Goal: Navigation & Orientation: Find specific page/section

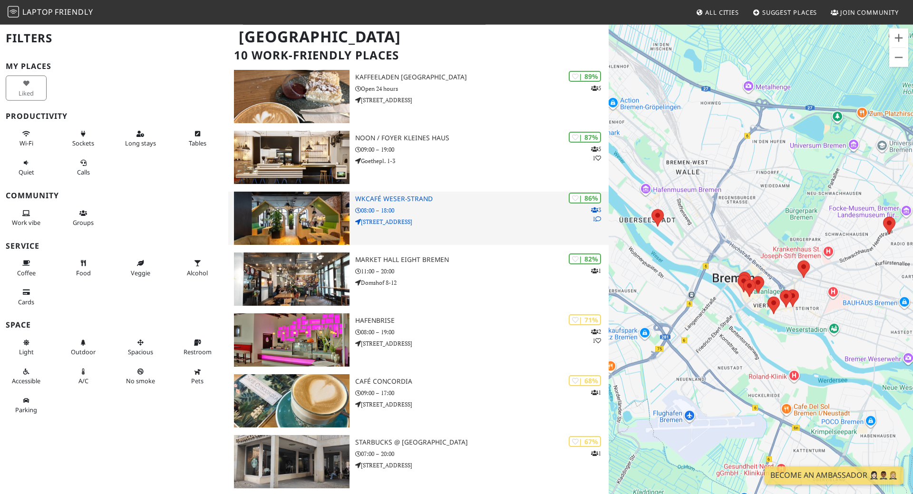
scroll to position [48, 0]
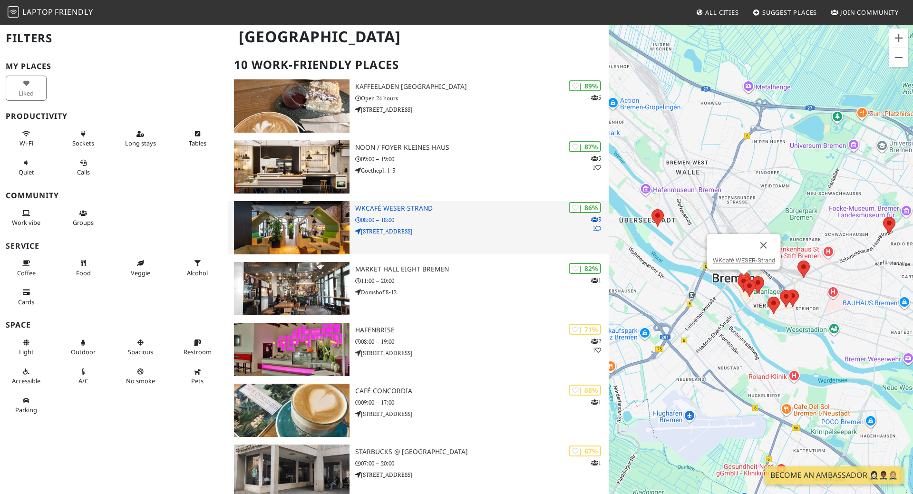
click at [408, 207] on h3 "WKcafé WESER-Strand" at bounding box center [481, 208] width 253 height 8
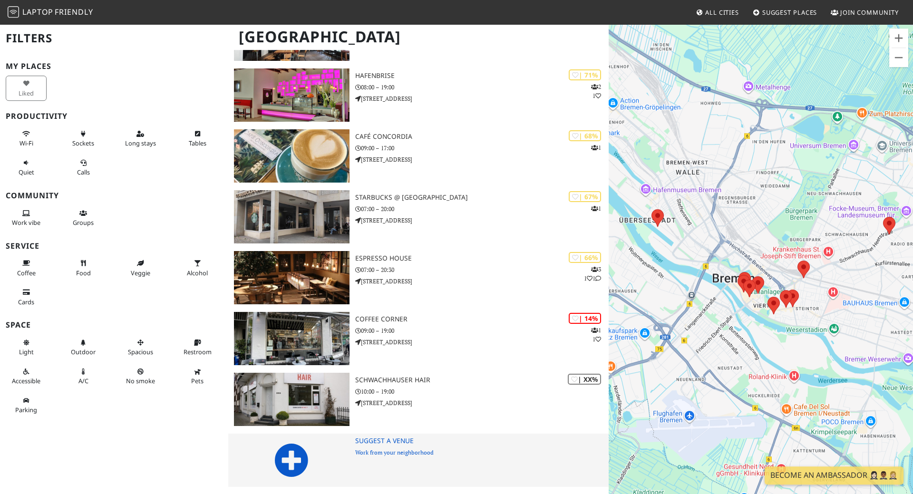
scroll to position [303, 0]
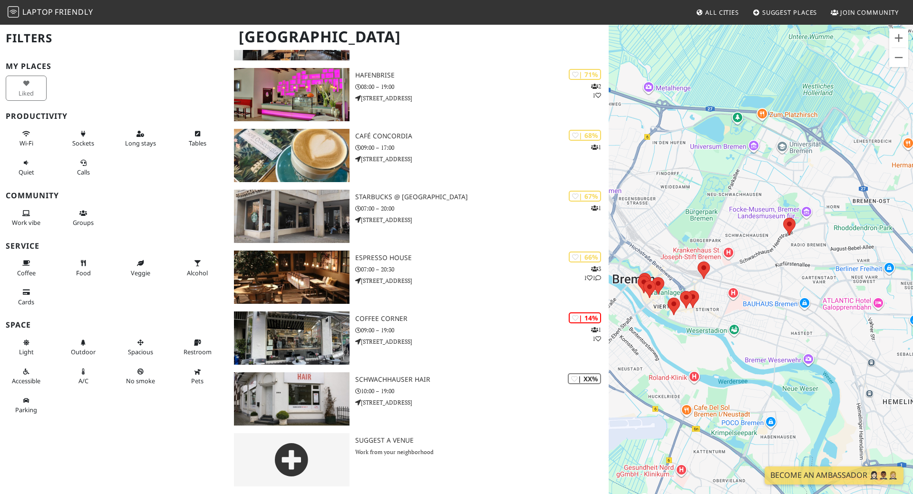
drag, startPoint x: 673, startPoint y: 214, endPoint x: 572, endPoint y: 215, distance: 100.8
click at [609, 215] on div at bounding box center [761, 271] width 304 height 494
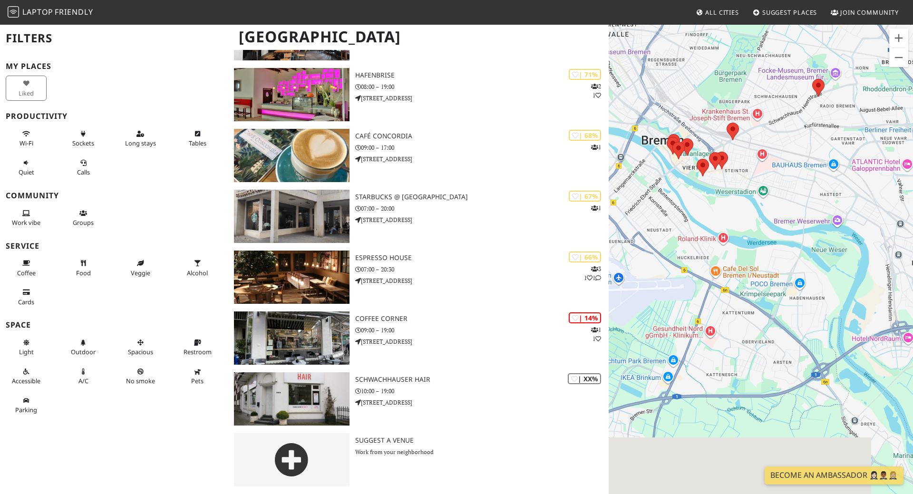
drag, startPoint x: 736, startPoint y: 360, endPoint x: 738, endPoint y: 242, distance: 117.5
click at [738, 242] on div at bounding box center [761, 271] width 304 height 494
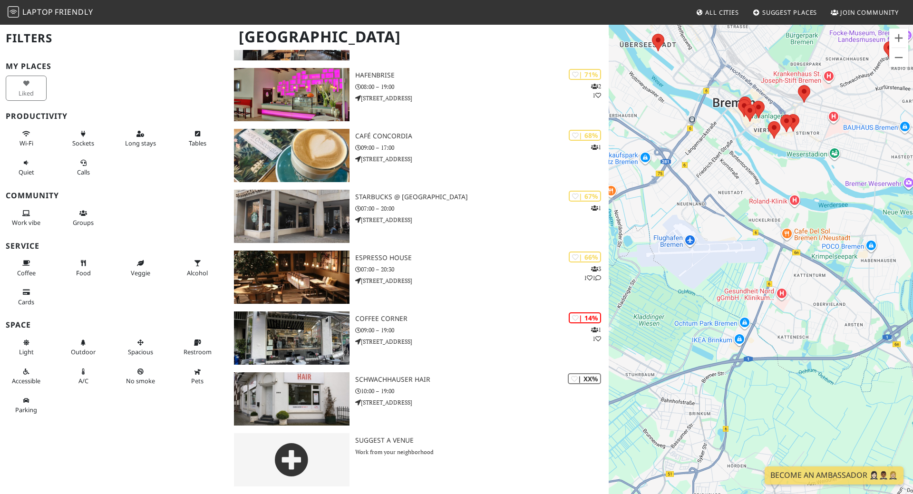
drag, startPoint x: 720, startPoint y: 360, endPoint x: 790, endPoint y: 334, distance: 74.5
click at [790, 334] on div at bounding box center [761, 271] width 304 height 494
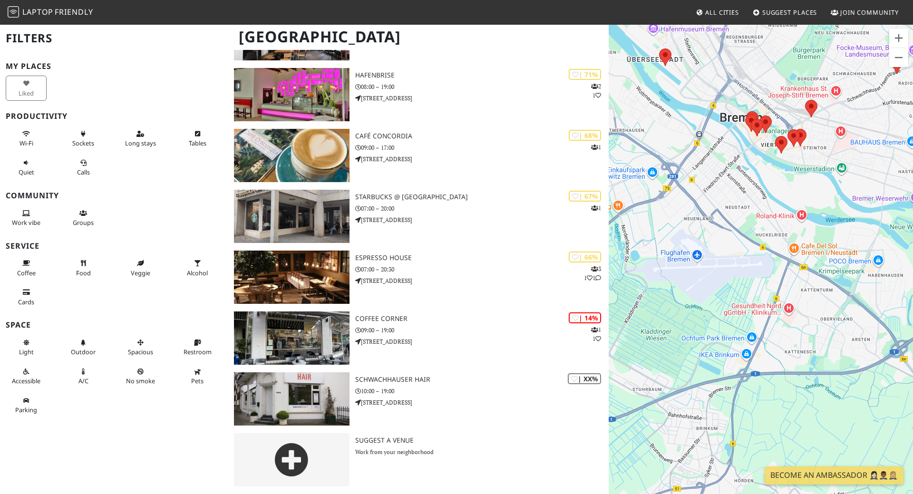
drag, startPoint x: 658, startPoint y: 279, endPoint x: 702, endPoint y: 366, distance: 97.0
click at [702, 366] on div at bounding box center [761, 271] width 304 height 494
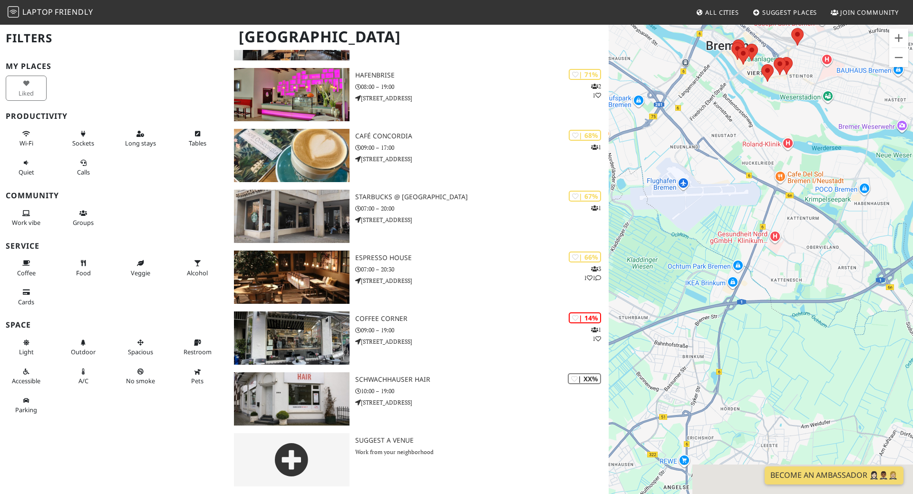
drag, startPoint x: 704, startPoint y: 372, endPoint x: 738, endPoint y: 216, distance: 160.1
click at [738, 216] on div at bounding box center [761, 271] width 304 height 494
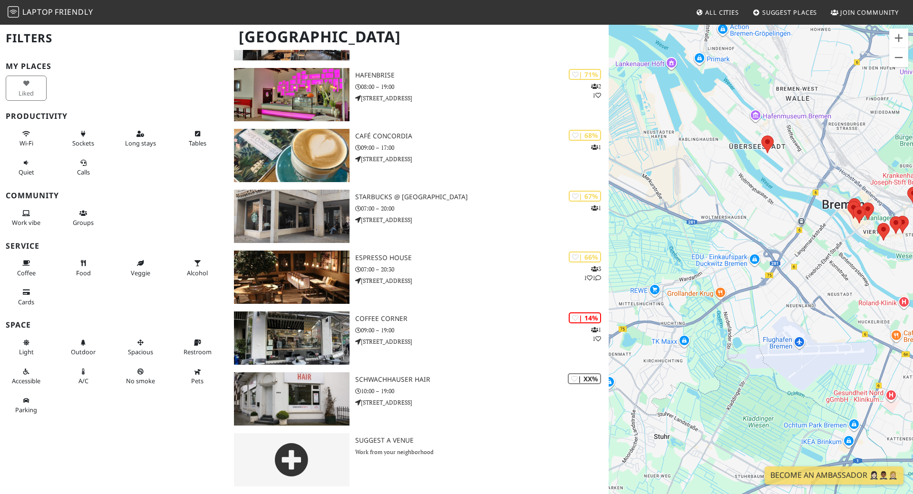
drag, startPoint x: 692, startPoint y: 205, endPoint x: 812, endPoint y: 388, distance: 218.1
click at [812, 388] on div at bounding box center [761, 271] width 304 height 494
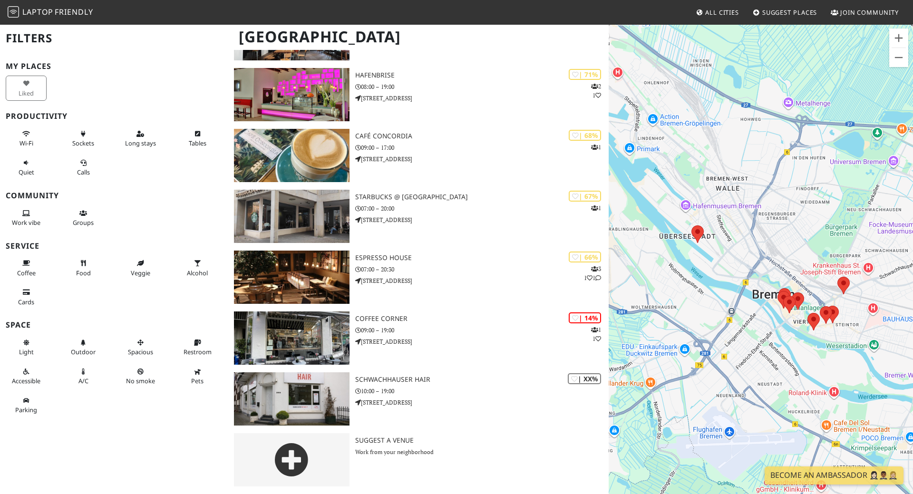
drag, startPoint x: 785, startPoint y: 293, endPoint x: 672, endPoint y: 400, distance: 155.7
click at [673, 400] on div at bounding box center [761, 271] width 304 height 494
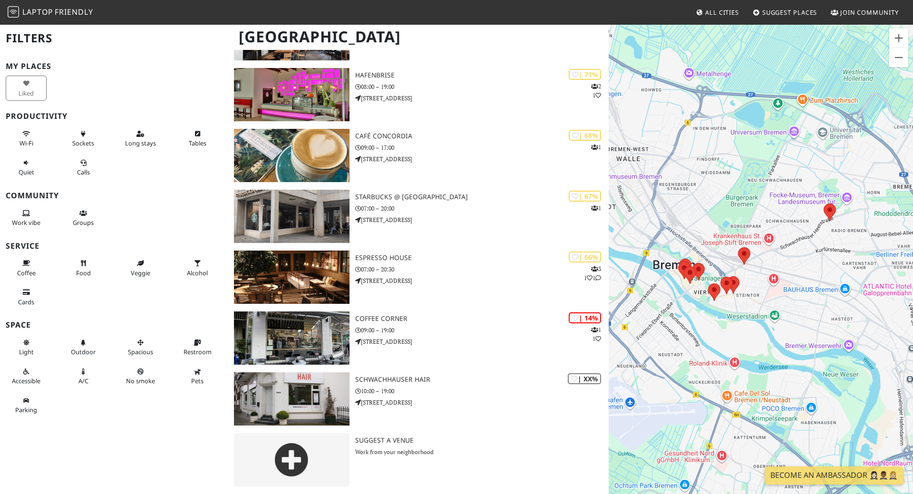
drag, startPoint x: 820, startPoint y: 374, endPoint x: 775, endPoint y: 327, distance: 65.6
click at [775, 327] on div at bounding box center [761, 271] width 304 height 494
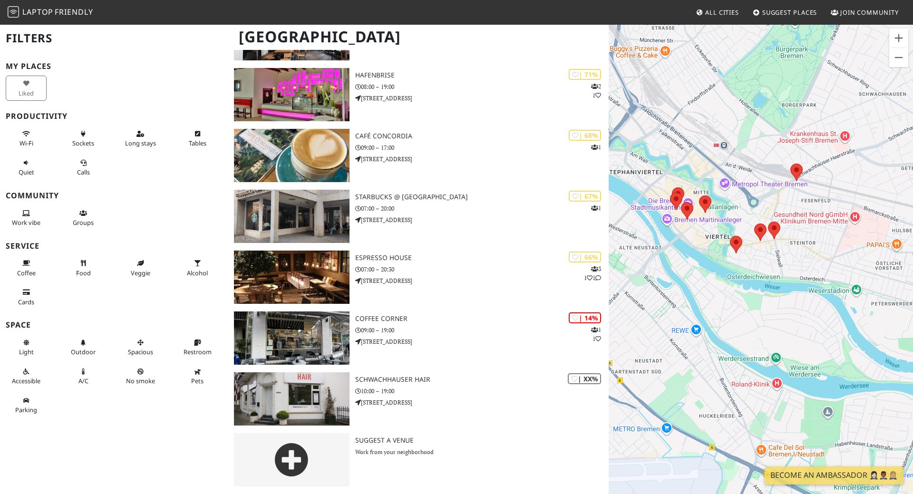
drag, startPoint x: 727, startPoint y: 323, endPoint x: 795, endPoint y: 330, distance: 68.4
click at [794, 330] on div at bounding box center [761, 271] width 304 height 494
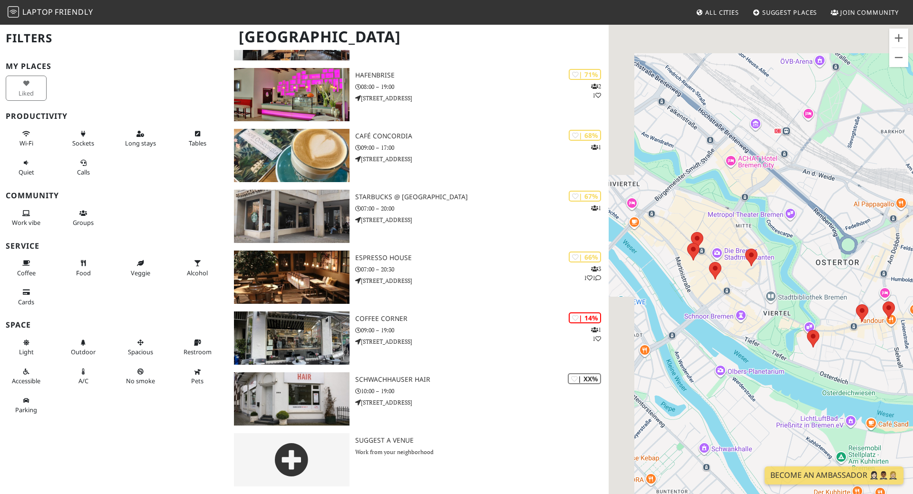
drag, startPoint x: 742, startPoint y: 182, endPoint x: 799, endPoint y: 359, distance: 186.3
click at [799, 359] on div at bounding box center [761, 271] width 304 height 494
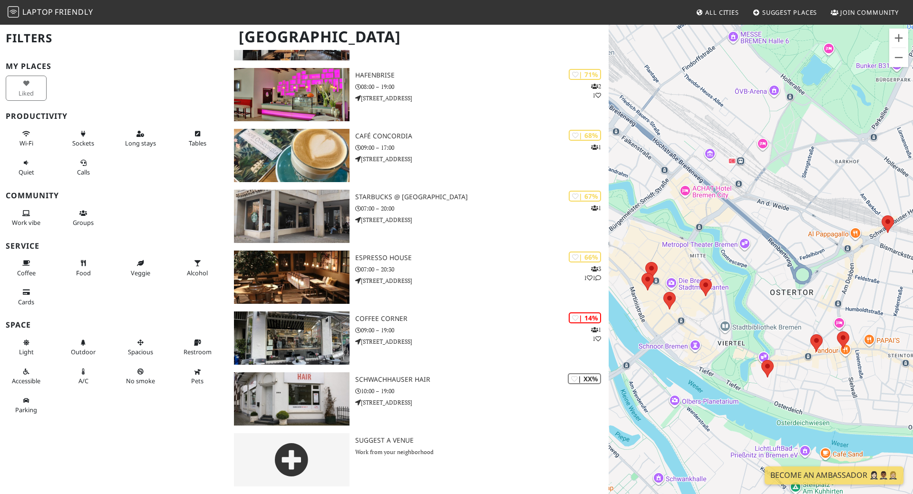
drag, startPoint x: 796, startPoint y: 290, endPoint x: 750, endPoint y: 321, distance: 55.9
click at [750, 321] on div at bounding box center [761, 271] width 304 height 494
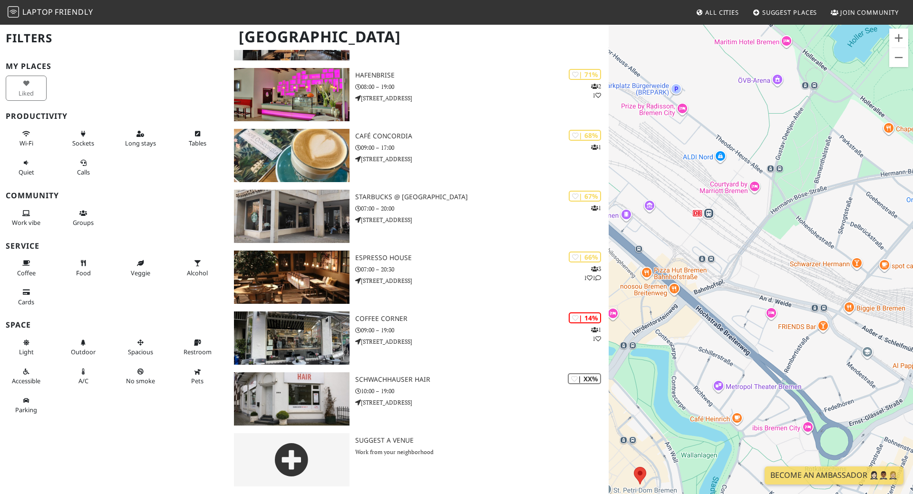
drag, startPoint x: 761, startPoint y: 133, endPoint x: 718, endPoint y: 328, distance: 199.7
click at [718, 328] on div at bounding box center [761, 271] width 304 height 494
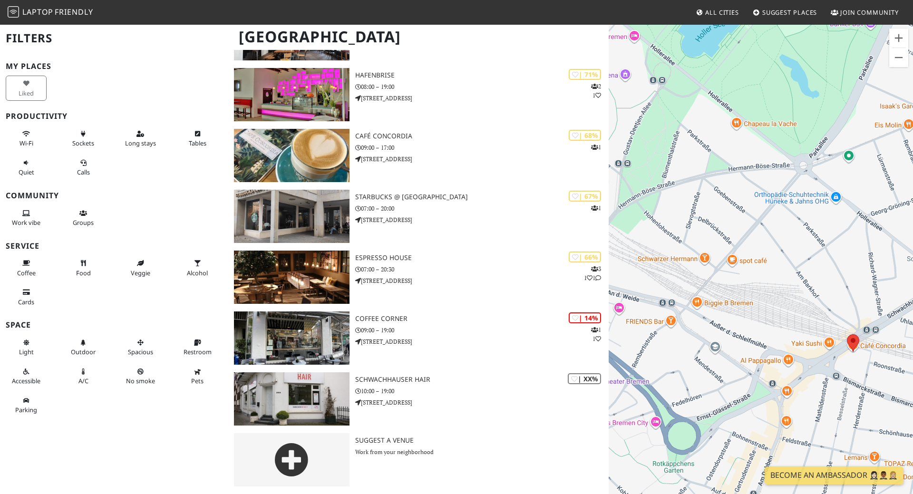
drag, startPoint x: 846, startPoint y: 291, endPoint x: 691, endPoint y: 284, distance: 154.7
click at [691, 284] on div at bounding box center [761, 271] width 304 height 494
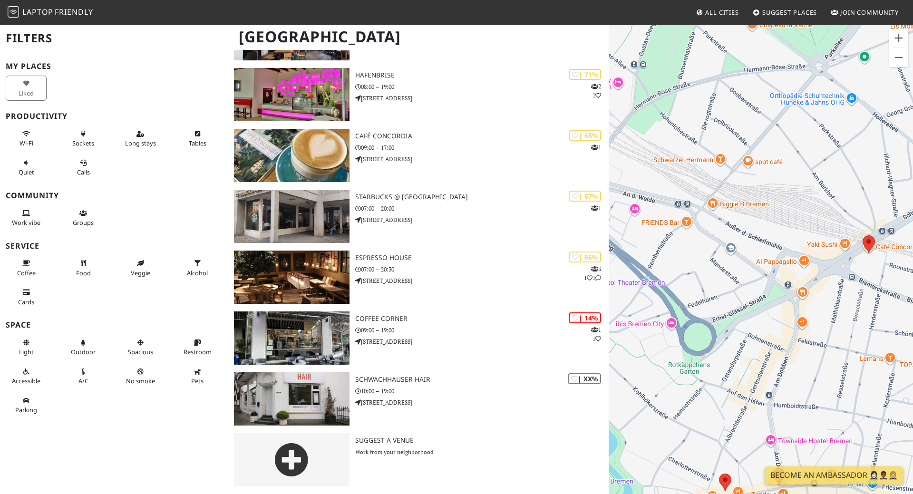
drag, startPoint x: 713, startPoint y: 365, endPoint x: 736, endPoint y: 252, distance: 115.1
click at [733, 253] on div at bounding box center [761, 271] width 304 height 494
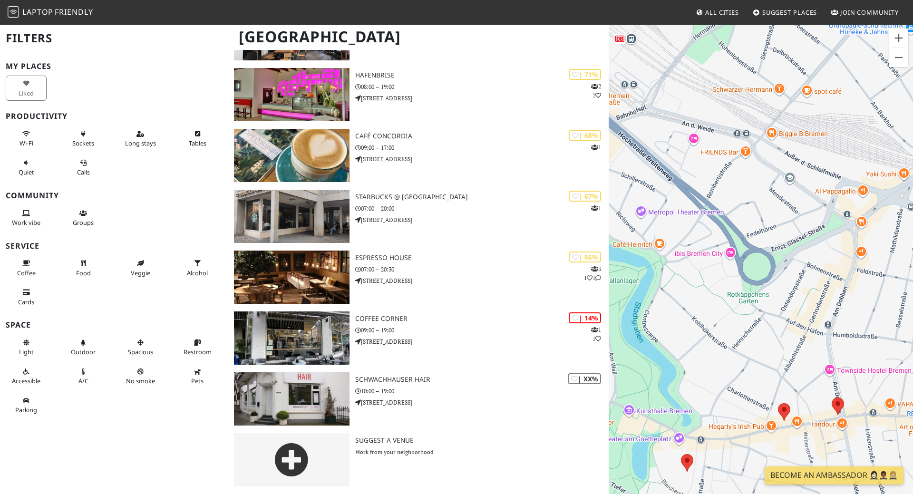
drag, startPoint x: 694, startPoint y: 305, endPoint x: 750, endPoint y: 244, distance: 82.8
click at [750, 244] on div at bounding box center [761, 271] width 304 height 494
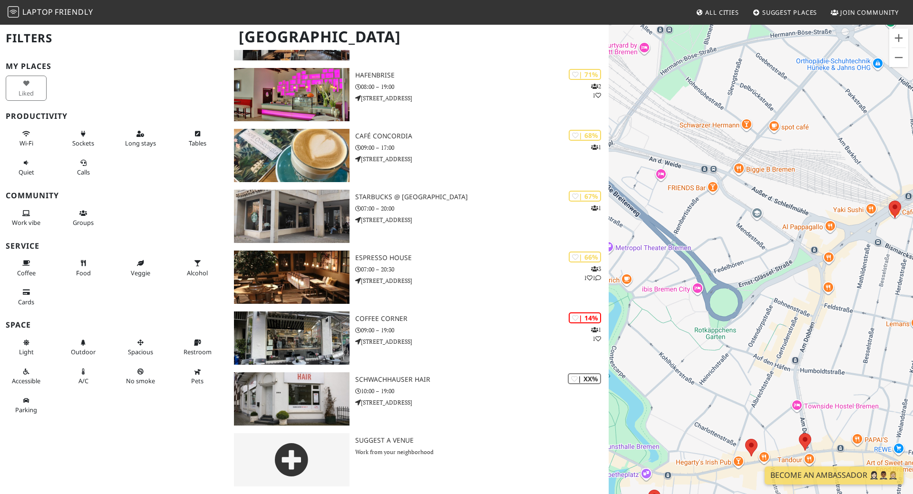
drag, startPoint x: 774, startPoint y: 139, endPoint x: 720, endPoint y: 200, distance: 81.5
click at [720, 200] on div at bounding box center [761, 271] width 304 height 494
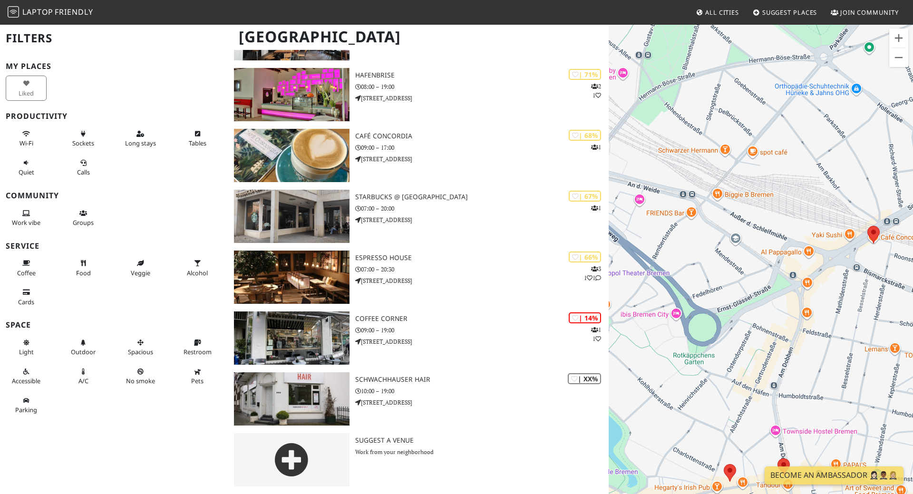
click at [751, 154] on div at bounding box center [761, 271] width 304 height 494
click at [755, 156] on div at bounding box center [761, 271] width 304 height 494
click at [774, 155] on div at bounding box center [761, 271] width 304 height 494
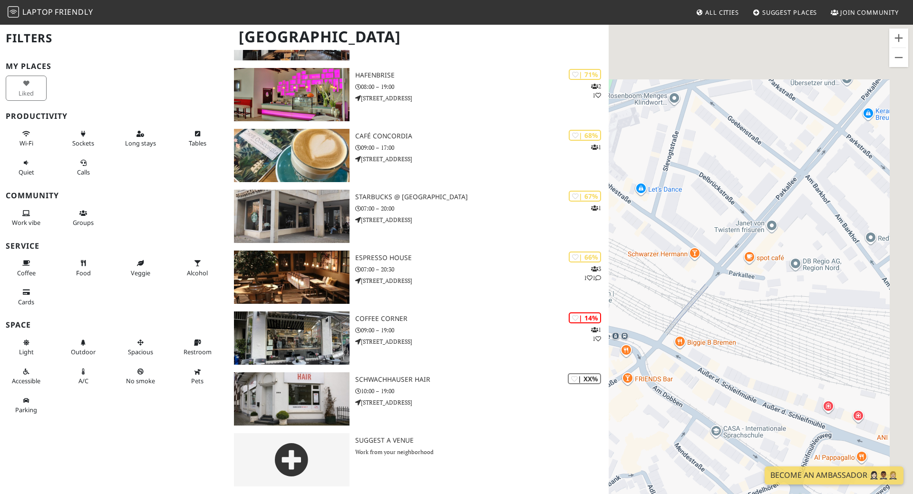
drag, startPoint x: 737, startPoint y: 157, endPoint x: 698, endPoint y: 330, distance: 178.0
click at [698, 330] on div at bounding box center [761, 271] width 304 height 494
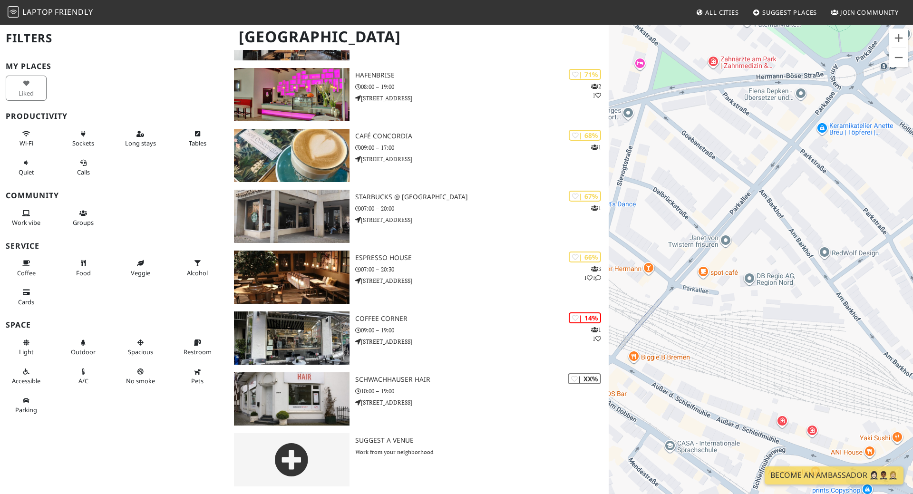
drag, startPoint x: 813, startPoint y: 250, endPoint x: 773, endPoint y: 245, distance: 40.3
click at [772, 246] on div at bounding box center [761, 271] width 304 height 494
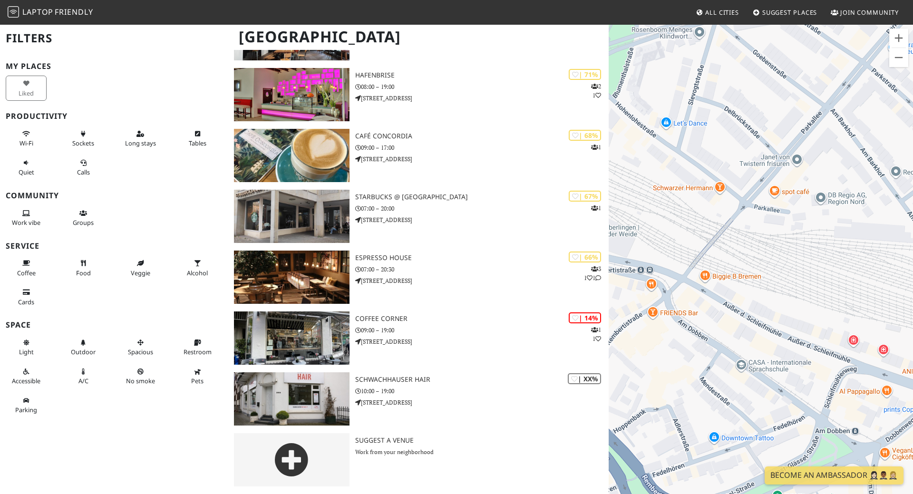
drag, startPoint x: 732, startPoint y: 294, endPoint x: 799, endPoint y: 220, distance: 99.9
click at [799, 220] on div at bounding box center [761, 271] width 304 height 494
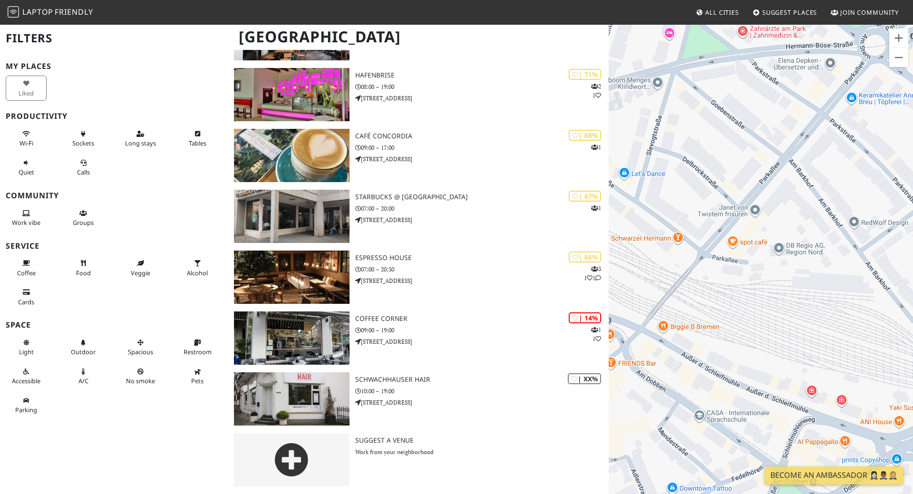
drag, startPoint x: 763, startPoint y: 246, endPoint x: 706, endPoint y: 314, distance: 88.5
click at [706, 314] on div at bounding box center [761, 271] width 304 height 494
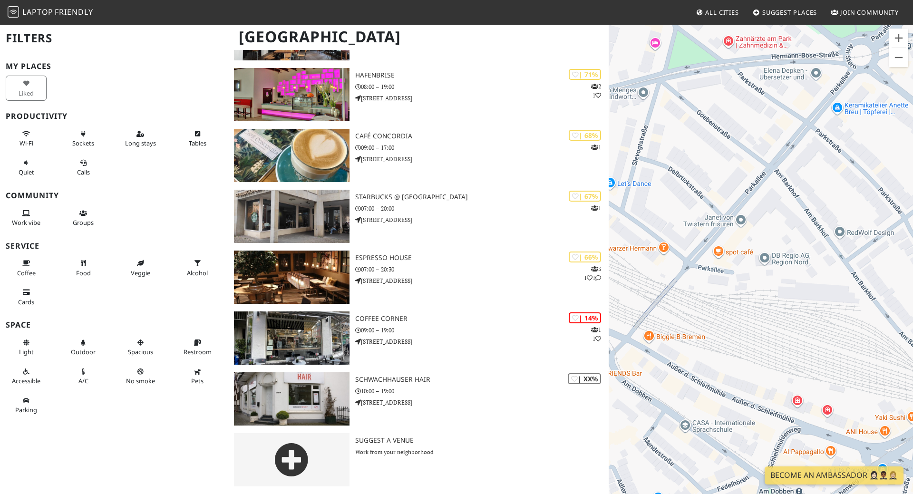
click at [747, 254] on div at bounding box center [761, 271] width 304 height 494
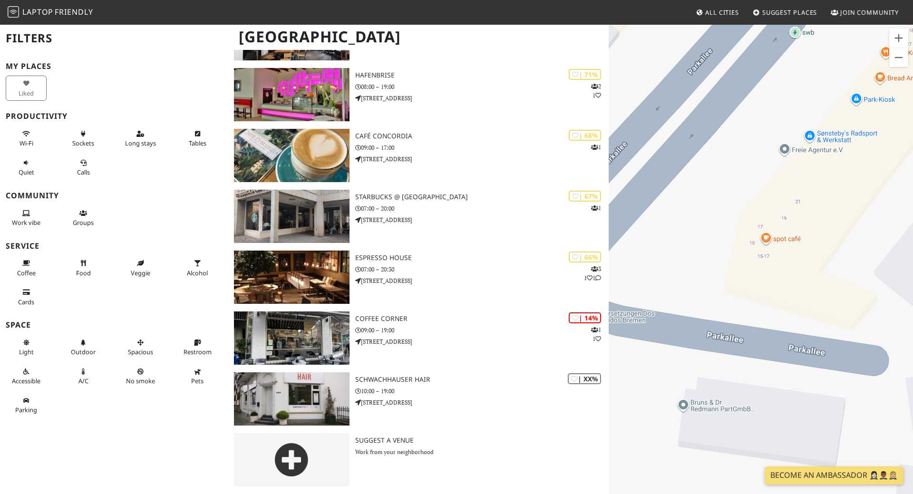
drag, startPoint x: 721, startPoint y: 149, endPoint x: 867, endPoint y: 516, distance: 395.2
click at [867, 494] on div "Kurzbefehle Kartendaten Kartendaten ©2025 GeoBasis-DE/BKG (©2009) Kartendaten ©…" at bounding box center [761, 271] width 304 height 494
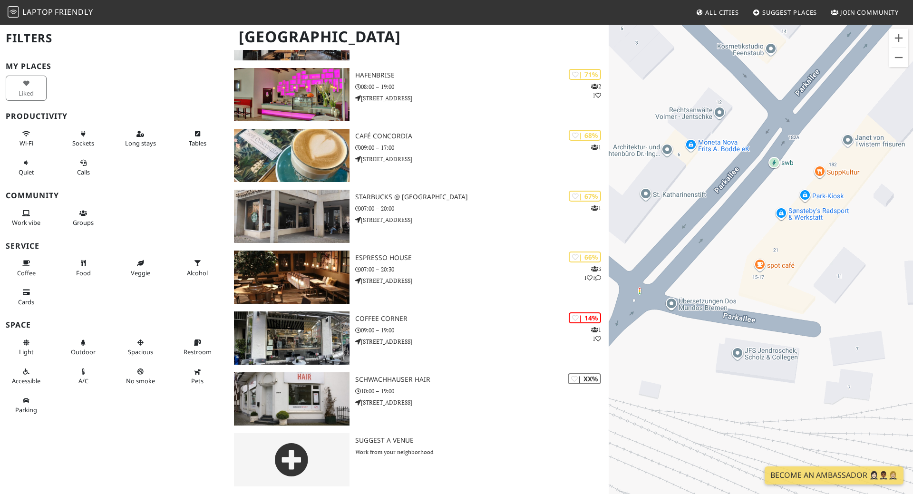
click at [782, 271] on div at bounding box center [761, 271] width 304 height 494
click at [759, 268] on div at bounding box center [761, 271] width 304 height 494
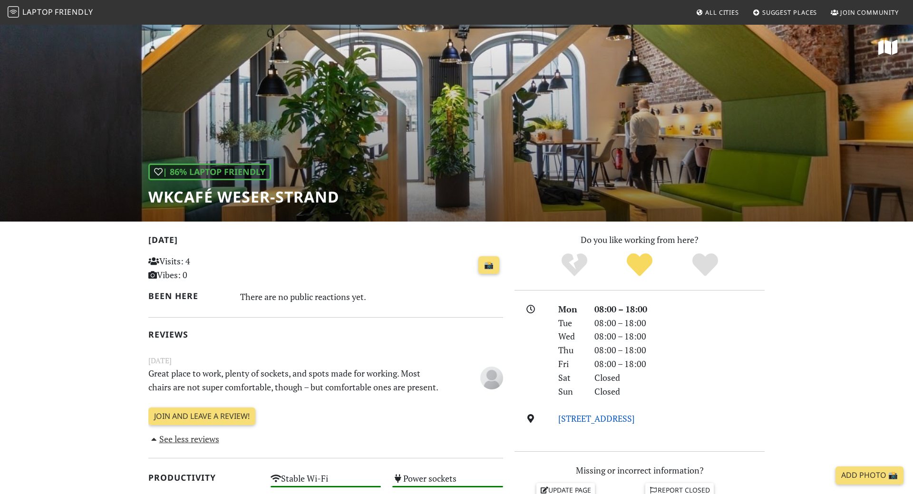
click at [612, 418] on link "[STREET_ADDRESS]" at bounding box center [596, 418] width 77 height 11
